Goal: Task Accomplishment & Management: Manage account settings

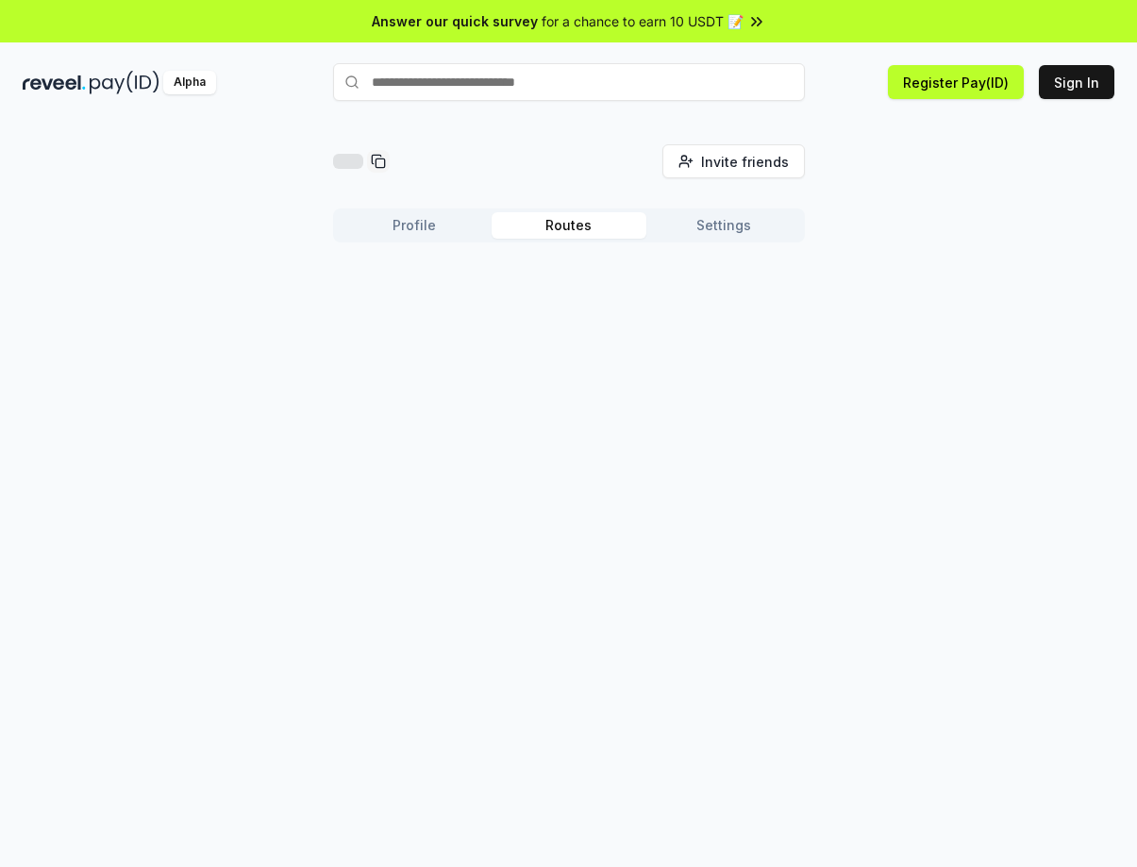
click at [597, 238] on button "Routes" at bounding box center [569, 225] width 155 height 26
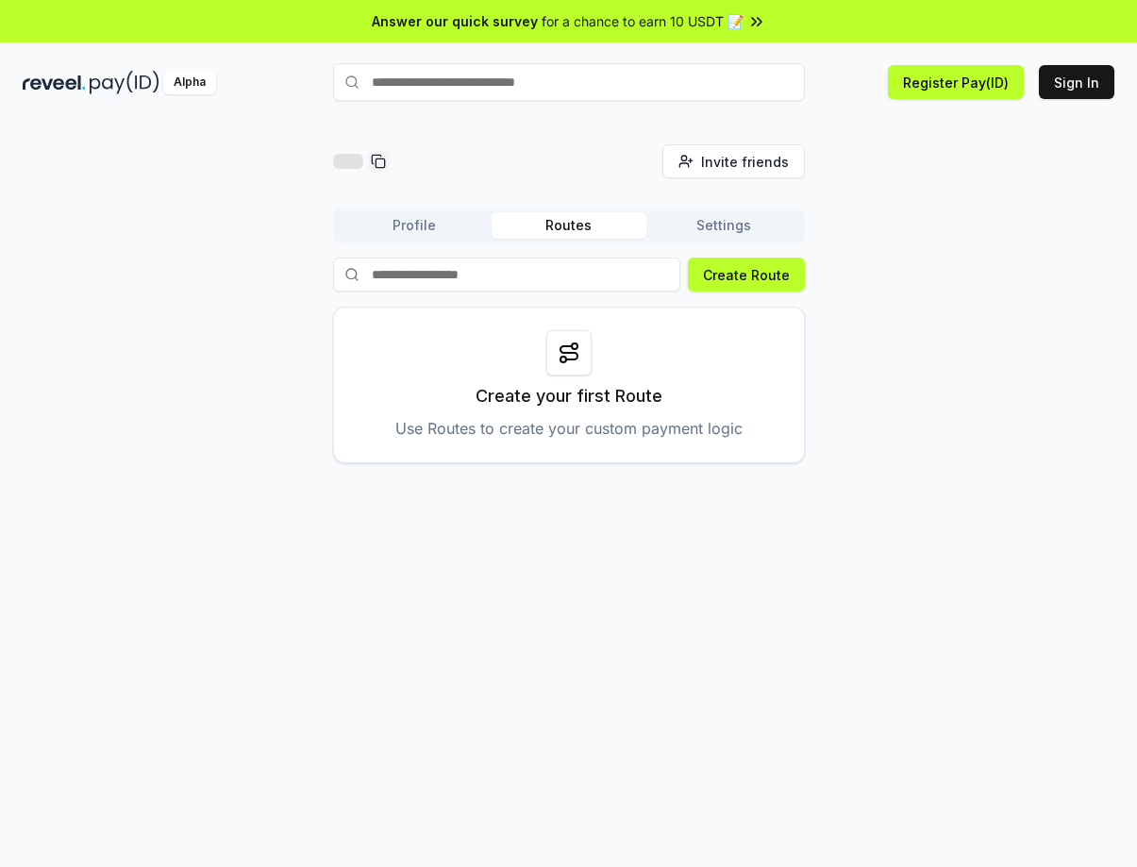
click at [462, 244] on div "Profile Routes Settings Create Route Create your first Route Use Routes to crea…" at bounding box center [569, 336] width 472 height 255
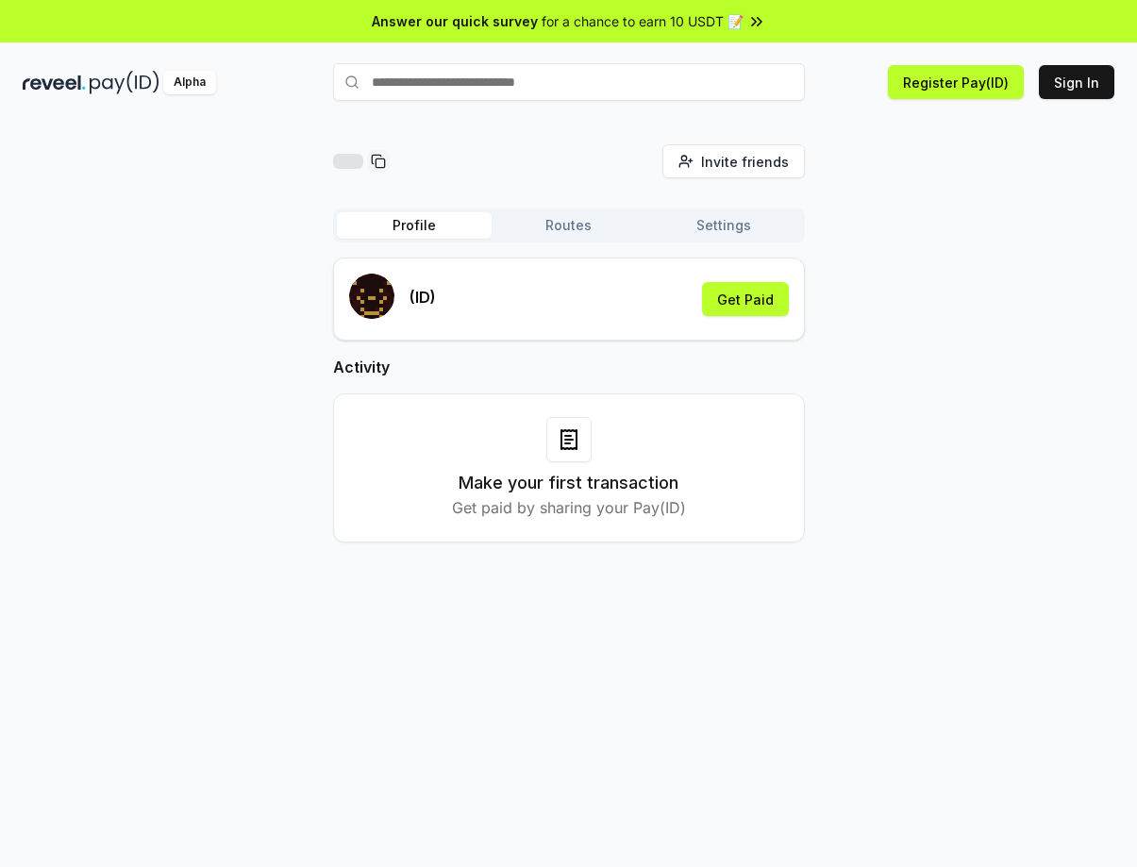
click at [441, 227] on button "Profile" at bounding box center [414, 225] width 155 height 26
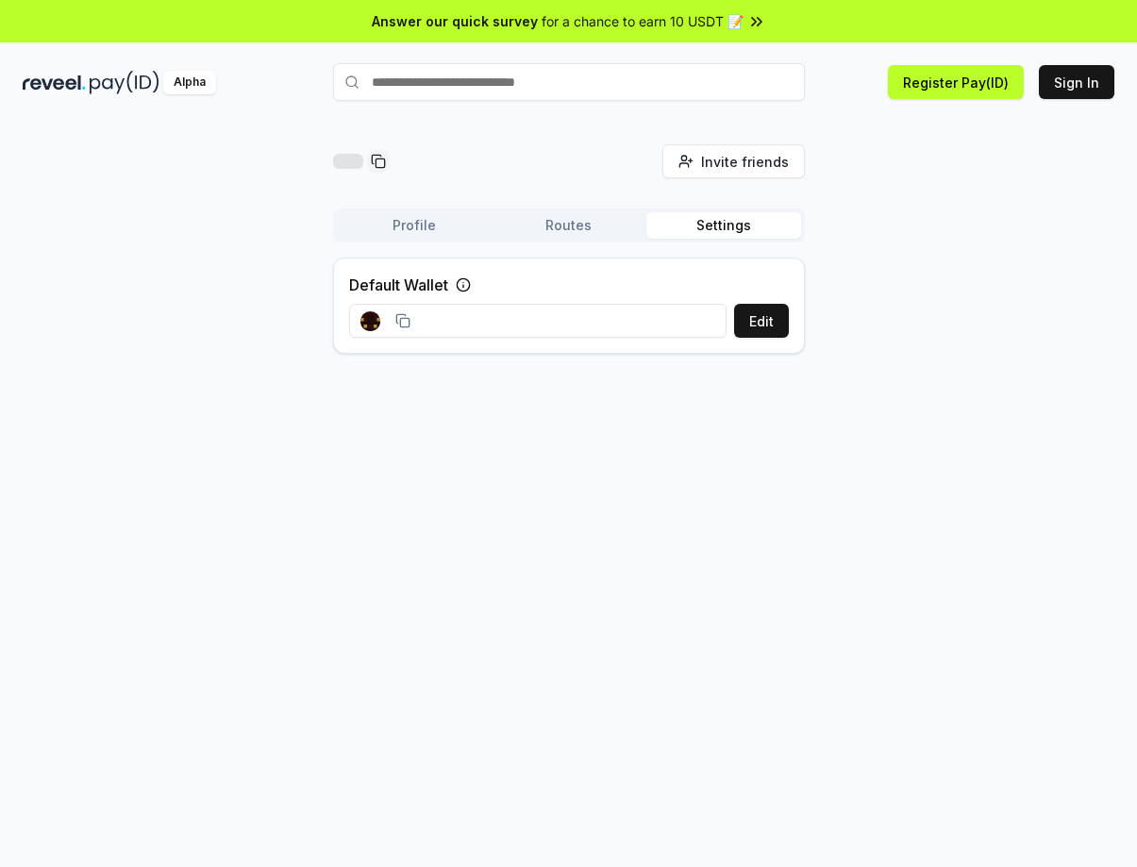
click at [744, 215] on button "Settings" at bounding box center [724, 225] width 155 height 26
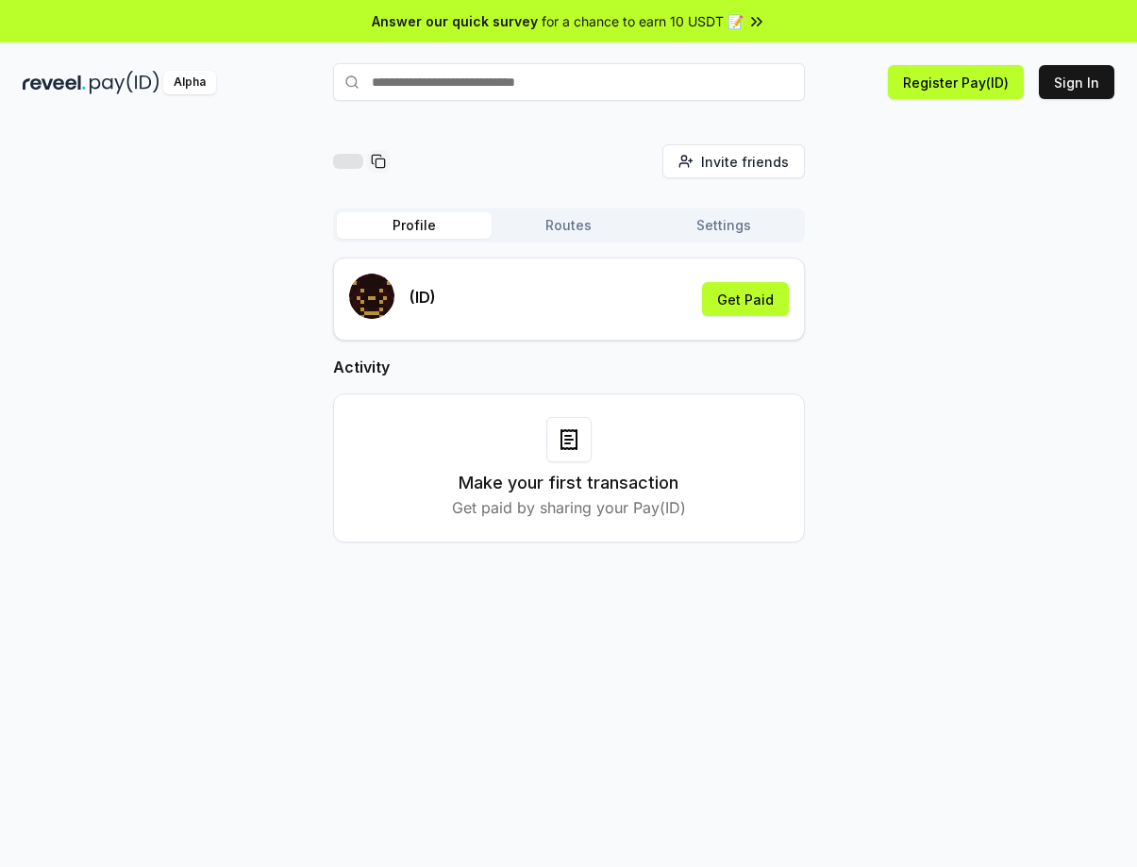
click at [429, 225] on button "Profile" at bounding box center [414, 225] width 155 height 26
click at [745, 8] on div "Answer our quick survey for a chance to earn 10 USDT 📝" at bounding box center [568, 21] width 1137 height 42
